Goal: Navigation & Orientation: Understand site structure

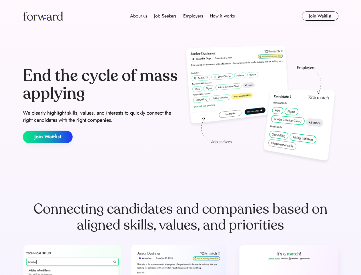
click at [180, 137] on div "End the cycle of mass applying We clearly highlight skills, values, and interes…" at bounding box center [181, 104] width 316 height 123
click at [181, 16] on div "About us Job Seekers Employers How it works" at bounding box center [182, 16] width 225 height 7
click at [43, 16] on img at bounding box center [43, 15] width 40 height 9
click at [182, 16] on div "About us Job Seekers Employers How it works" at bounding box center [182, 16] width 225 height 7
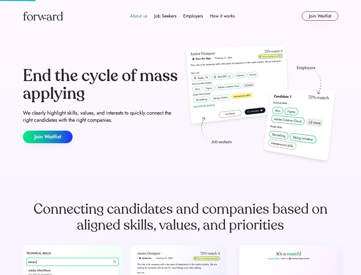
click at [139, 16] on div "About us" at bounding box center [138, 16] width 17 height 7
click at [165, 16] on div "Job Seekers" at bounding box center [165, 16] width 22 height 7
click at [193, 16] on div "Employers" at bounding box center [193, 16] width 20 height 7
click at [222, 16] on div "How it works" at bounding box center [222, 16] width 25 height 7
click at [320, 16] on button "Join Waitlist" at bounding box center [320, 15] width 37 height 9
